Goal: Find specific page/section: Find specific page/section

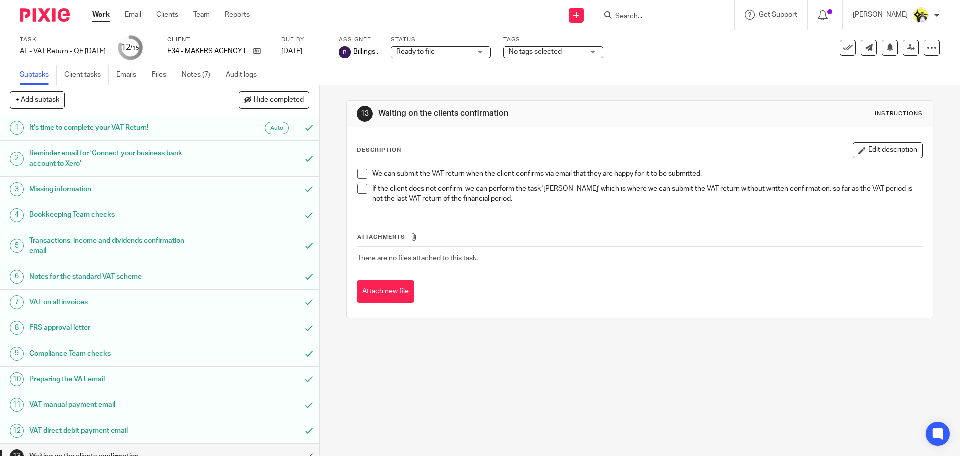
click at [648, 17] on input "Search" at bounding box center [660, 16] width 90 height 9
click at [659, 12] on form "k35" at bounding box center [668, 15] width 107 height 13
click at [639, 21] on input "k35" at bounding box center [660, 16] width 90 height 9
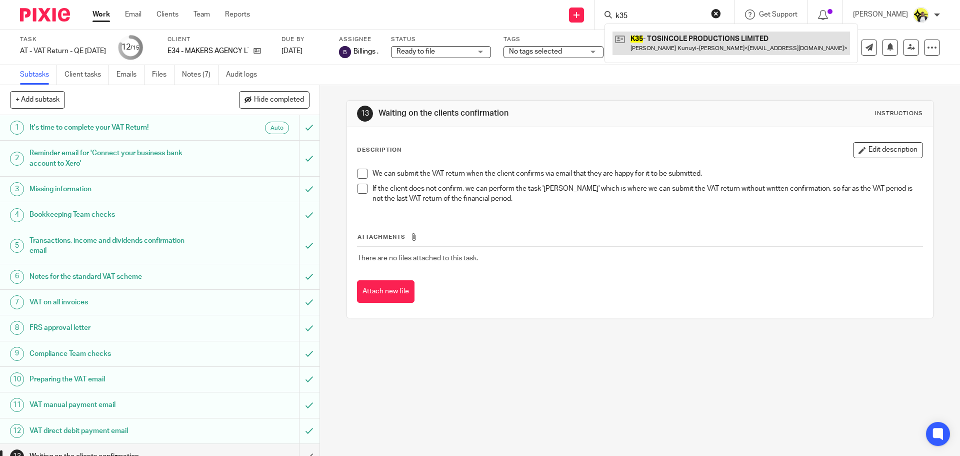
type input "k35"
click at [657, 39] on link at bounding box center [732, 43] width 238 height 23
